Goal: Find specific page/section

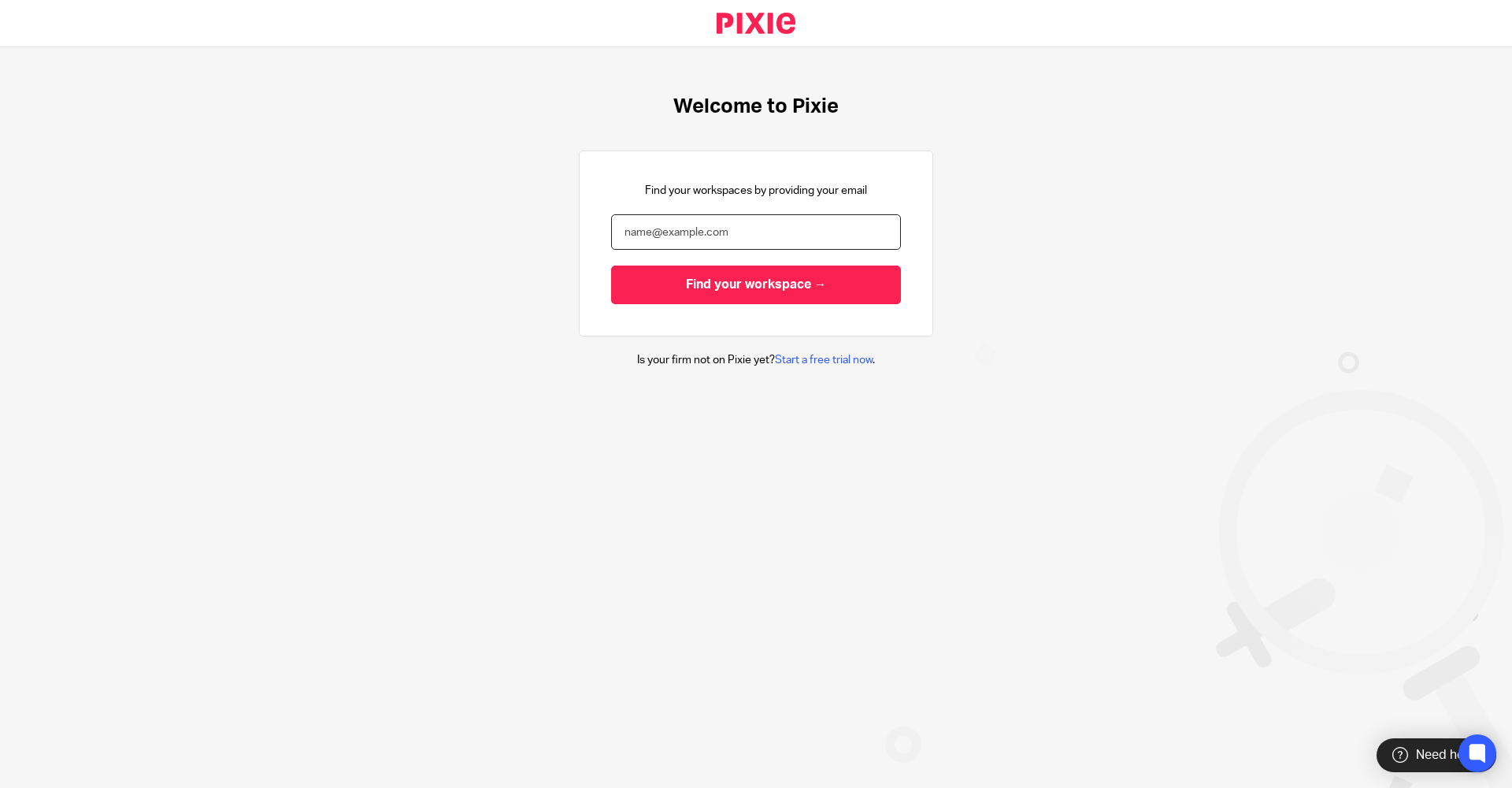
click at [687, 239] on input "email" at bounding box center [756, 232] width 289 height 35
type input "[EMAIL_ADDRESS][DOMAIN_NAME]"
click at [611, 266] on input "Find your workspace →" at bounding box center [756, 285] width 289 height 39
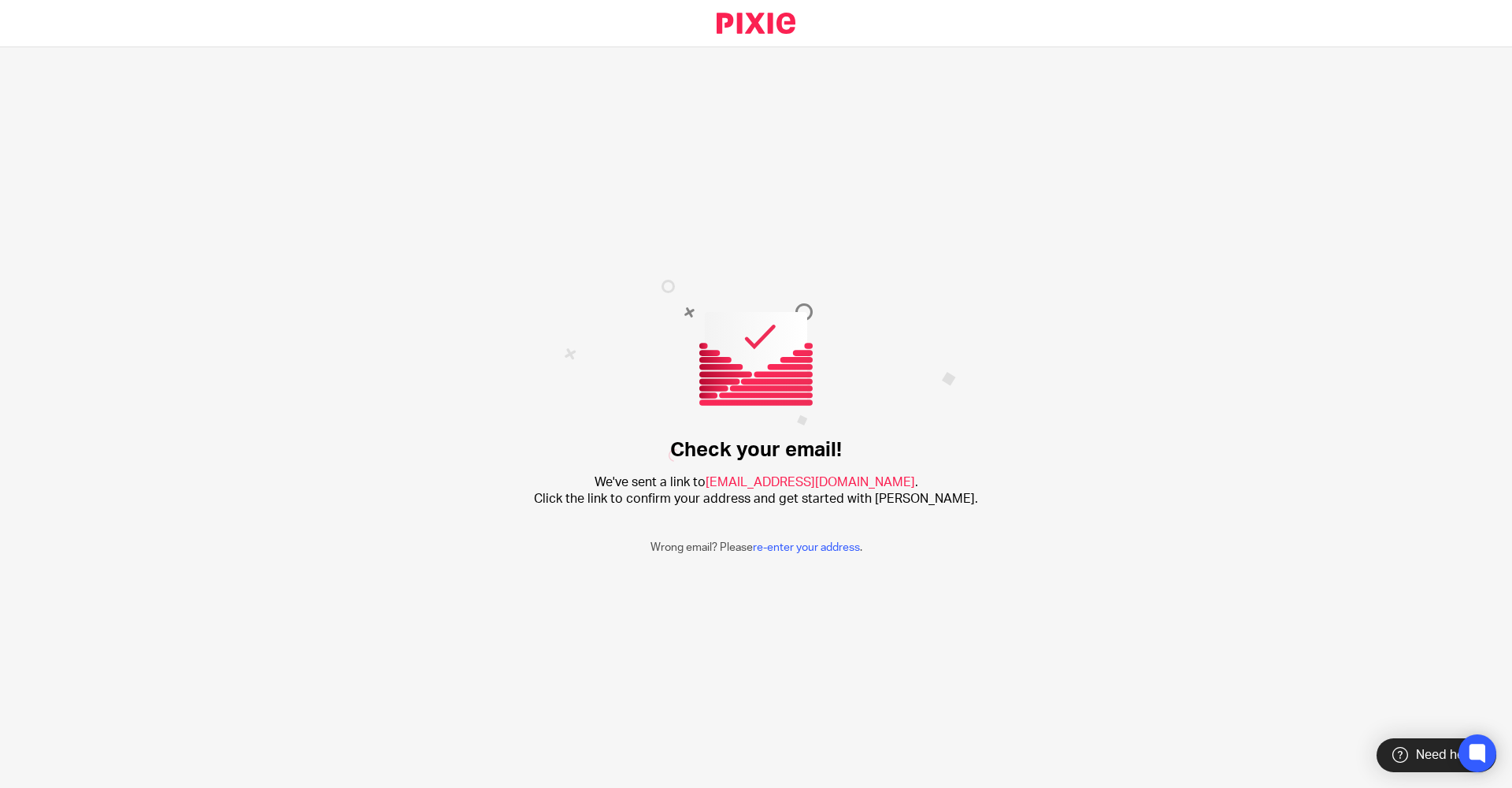
click at [875, 584] on div "Check your email! We've sent a link to aman@brindleys.co.uk . Click the link to…" at bounding box center [756, 418] width 1512 height 741
drag, startPoint x: 289, startPoint y: 8, endPoint x: 293, endPoint y: 0, distance: 8.9
click at [289, 7] on div at bounding box center [756, 24] width 1512 height 47
click at [1065, 472] on div "Check your email! We've sent a link to [EMAIL_ADDRESS][DOMAIN_NAME] . Click the…" at bounding box center [756, 418] width 1512 height 741
click at [962, 530] on div "Check your email! We've sent a link to [EMAIL_ADDRESS][DOMAIN_NAME] . Click the…" at bounding box center [756, 418] width 1512 height 741
